Goal: Task Accomplishment & Management: Manage account settings

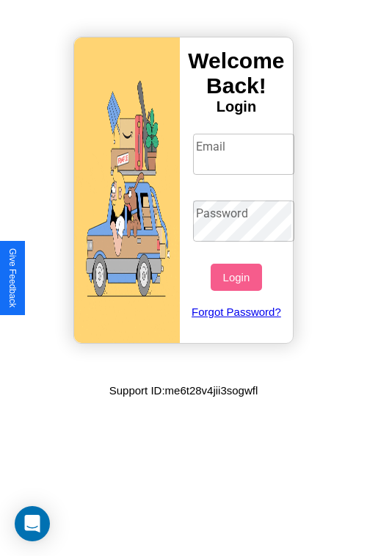
click at [245, 154] on input "Email" at bounding box center [244, 154] width 102 height 41
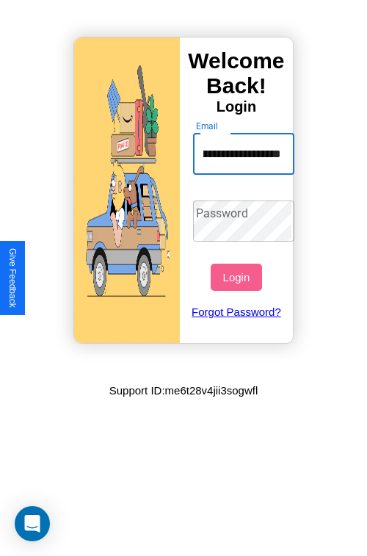
scroll to position [0, 75]
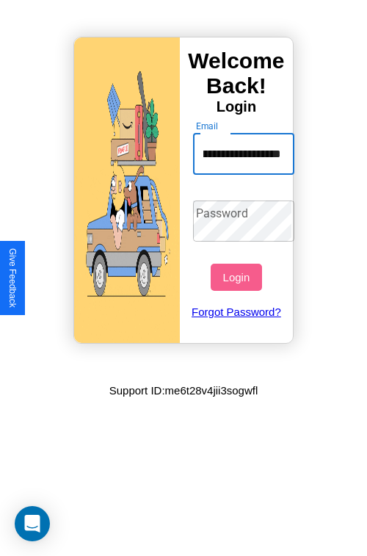
type input "**********"
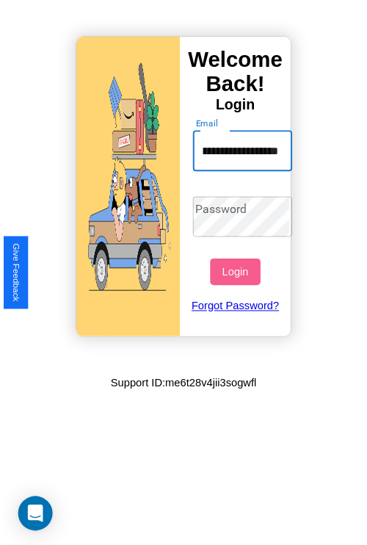
scroll to position [0, 0]
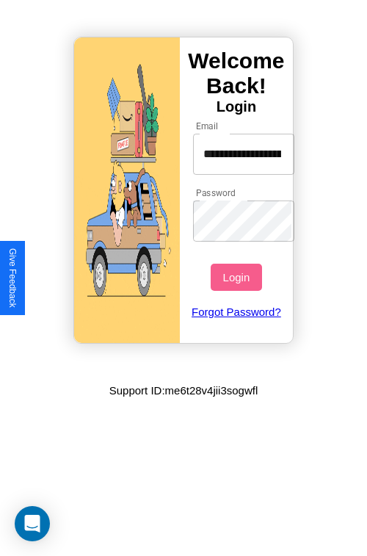
click at [238, 277] on button "Login" at bounding box center [236, 277] width 51 height 27
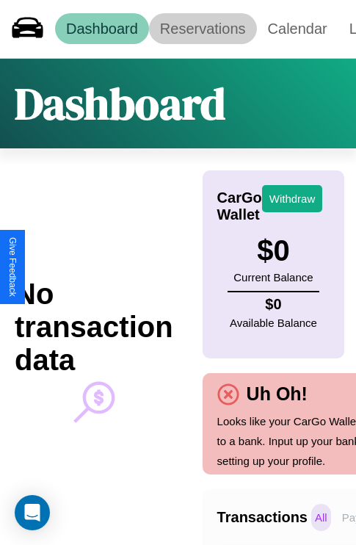
click at [203, 29] on link "Reservations" at bounding box center [203, 28] width 108 height 31
